Goal: Information Seeking & Learning: Learn about a topic

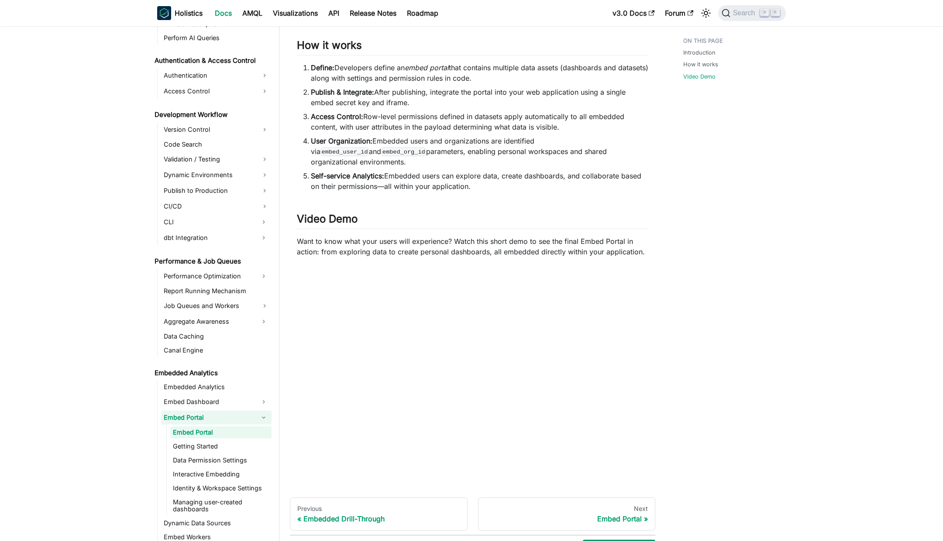
scroll to position [408, 0]
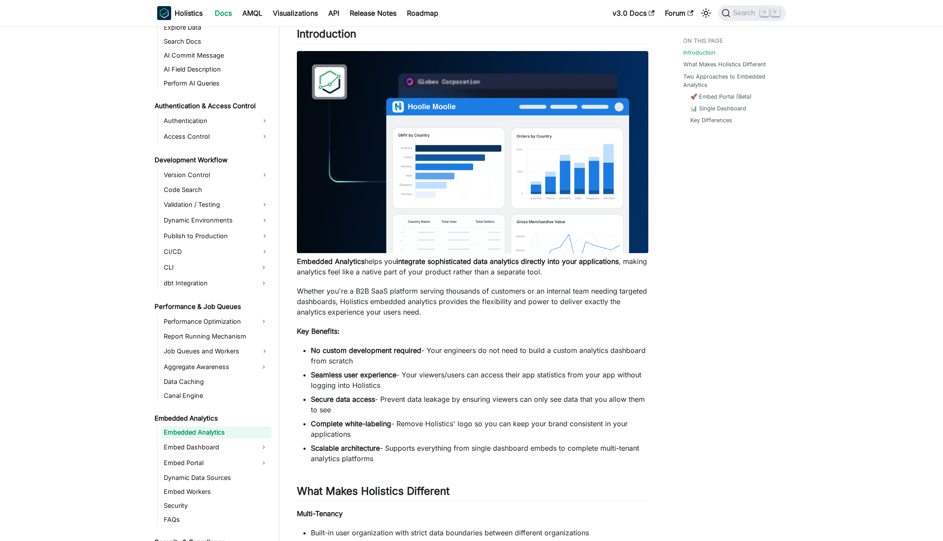
scroll to position [62, 0]
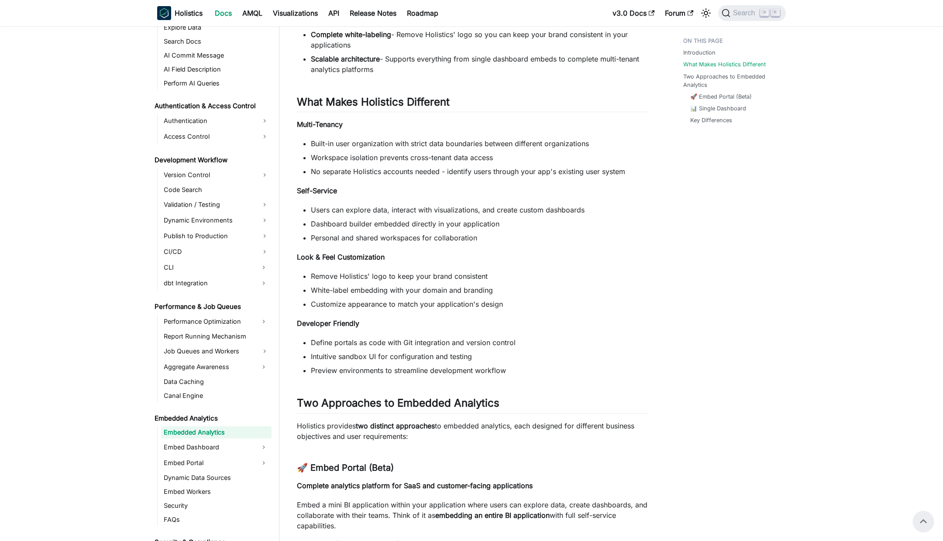
scroll to position [450, 0]
click at [334, 137] on div "Embedded Analytics Introduction ​ Embedded Analytics helps you integrate sophis…" at bounding box center [472, 220] width 351 height 1237
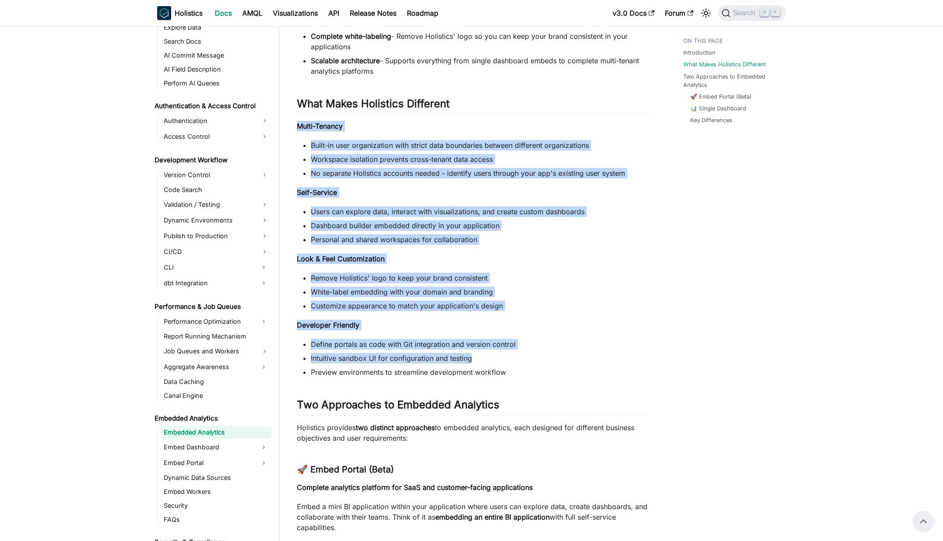
drag, startPoint x: 296, startPoint y: 124, endPoint x: 437, endPoint y: 292, distance: 218.7
click at [565, 350] on div "Embedded Analytics Introduction ​ Embedded Analytics helps you integrate sophis…" at bounding box center [472, 220] width 351 height 1237
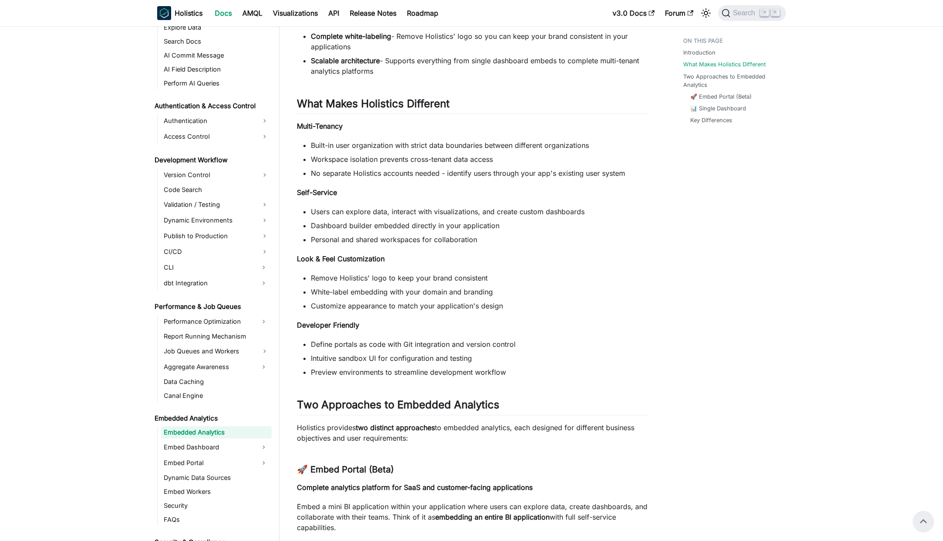
click at [409, 276] on li "Remove Holistics' logo to keep your brand consistent" at bounding box center [479, 278] width 337 height 10
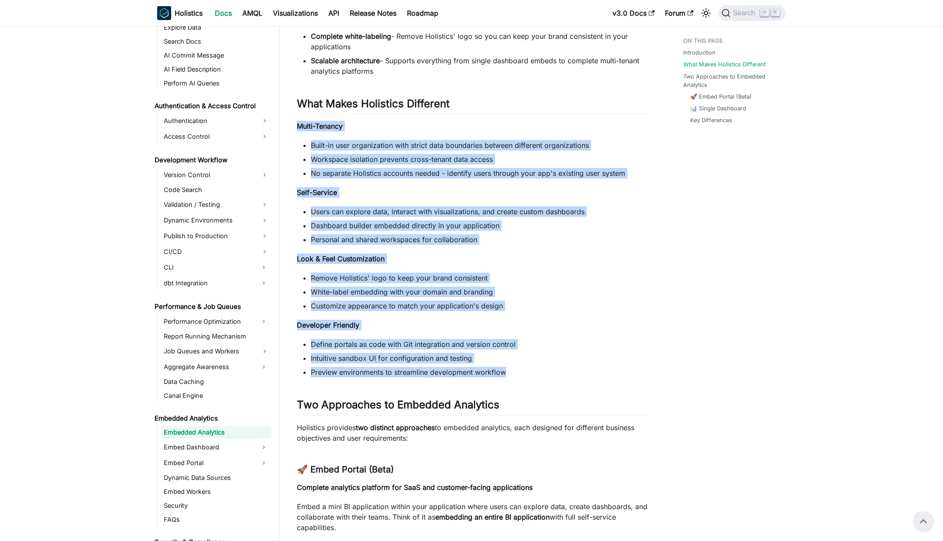
drag, startPoint x: 295, startPoint y: 126, endPoint x: 555, endPoint y: 373, distance: 357.8
click at [555, 373] on article "Embedded Analytics Embedded Analytics On this page Embedded Analytics Introduct…" at bounding box center [472, 211] width 365 height 1256
copy div "Multi-Tenancy Built-in user organization with strict data boundaries between di…"
click at [540, 151] on ul "Built-in user organization with strict data boundaries between different organi…" at bounding box center [472, 159] width 351 height 38
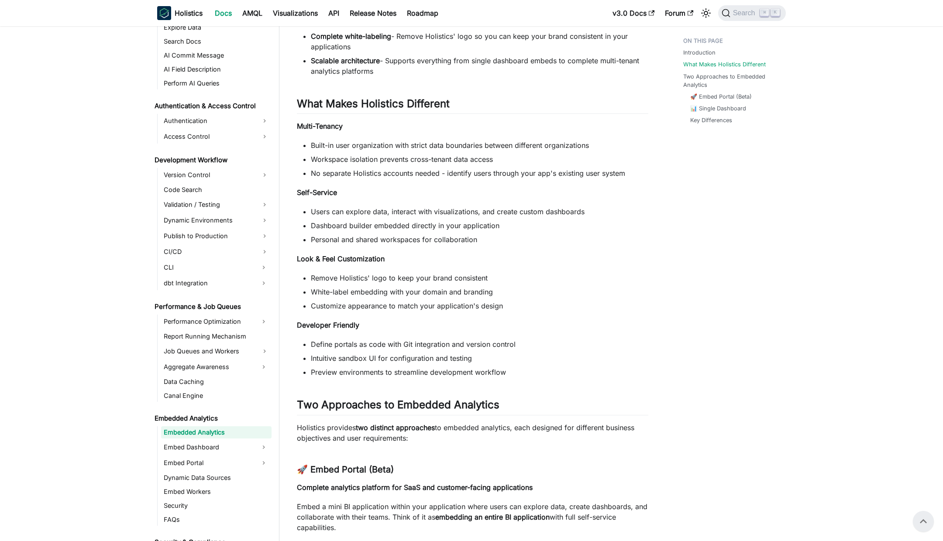
click at [344, 258] on strong "Look & Feel Customization" at bounding box center [341, 258] width 88 height 9
